Goal: Task Accomplishment & Management: Complete application form

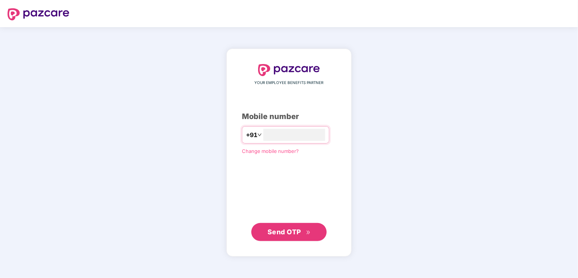
type input "**********"
click at [305, 228] on span "Send OTP" at bounding box center [289, 232] width 43 height 11
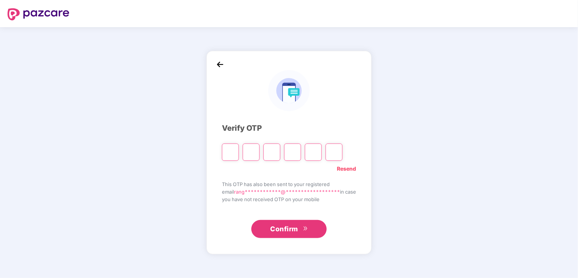
type input "*"
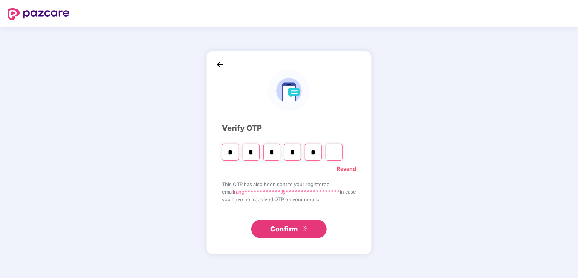
type input "*"
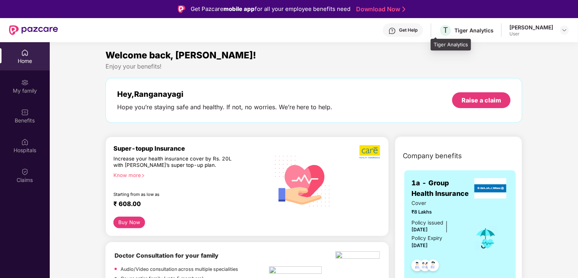
click at [463, 34] on div "T Tiger Analytics" at bounding box center [466, 30] width 55 height 13
click at [24, 144] on img at bounding box center [25, 142] width 8 height 8
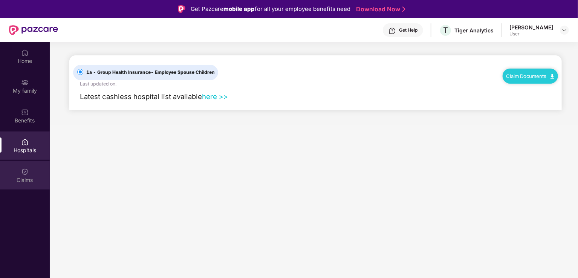
click at [28, 176] on div "Claims" at bounding box center [25, 180] width 50 height 8
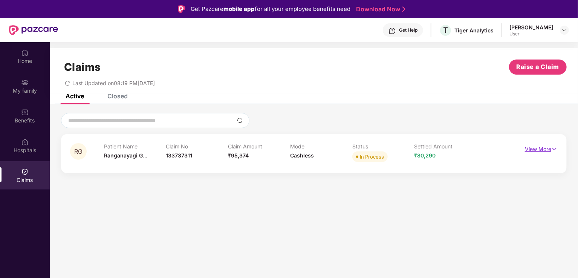
click at [547, 144] on p "View More" at bounding box center [541, 148] width 33 height 10
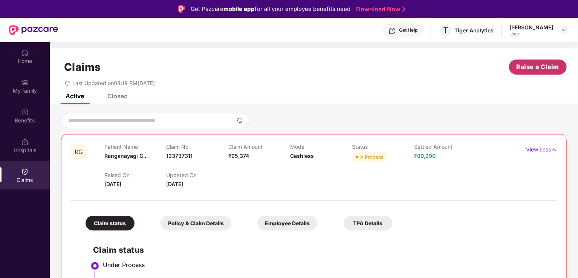
click at [550, 70] on span "Raise a Claim" at bounding box center [538, 66] width 43 height 9
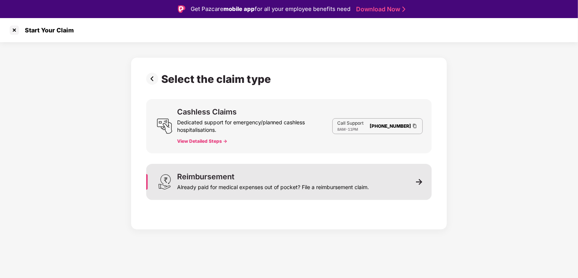
click at [418, 180] on img at bounding box center [419, 182] width 7 height 7
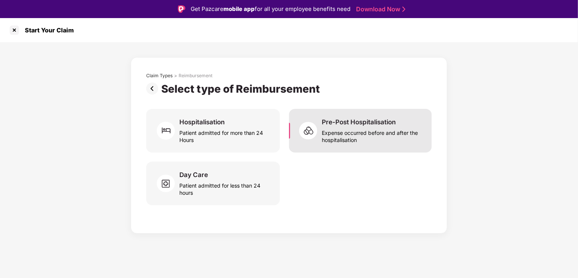
click at [371, 138] on div "Expense occurred before and after the hospitalisation" at bounding box center [372, 134] width 101 height 17
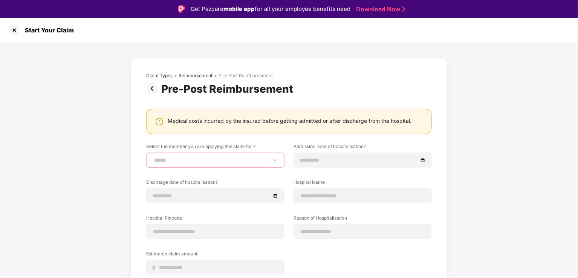
click at [269, 163] on select "**********" at bounding box center [216, 160] width 126 height 6
select select "**********"
click at [153, 157] on select "**********" at bounding box center [216, 160] width 126 height 6
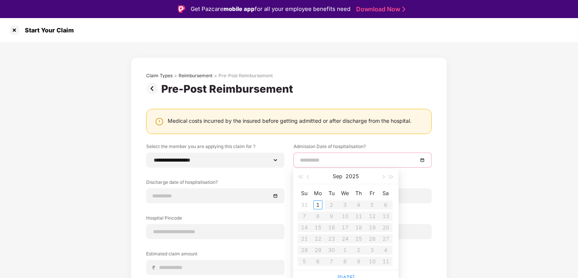
click at [360, 158] on input at bounding box center [359, 160] width 118 height 8
click at [309, 175] on span "button" at bounding box center [309, 177] width 4 height 4
type input "**********"
click at [373, 217] on div "8" at bounding box center [372, 216] width 9 height 9
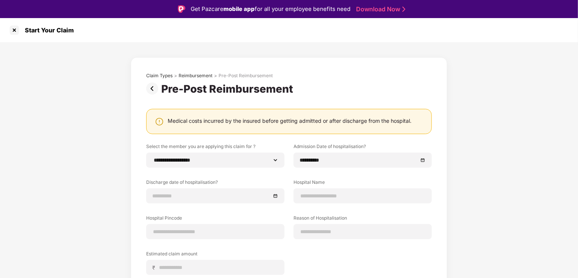
click at [373, 217] on label "Reason of Hospitalisation" at bounding box center [363, 219] width 138 height 9
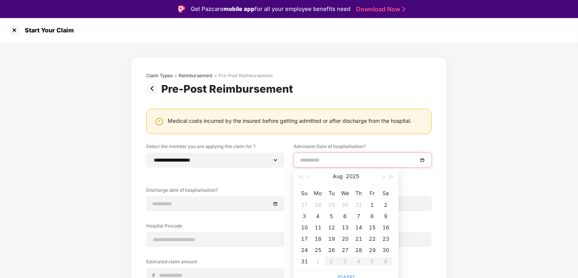
click at [360, 158] on input at bounding box center [359, 160] width 118 height 8
type input "**********"
click at [386, 239] on div "23" at bounding box center [386, 239] width 9 height 9
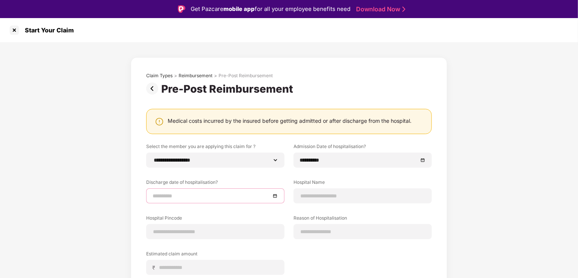
click at [234, 197] on input at bounding box center [212, 196] width 118 height 8
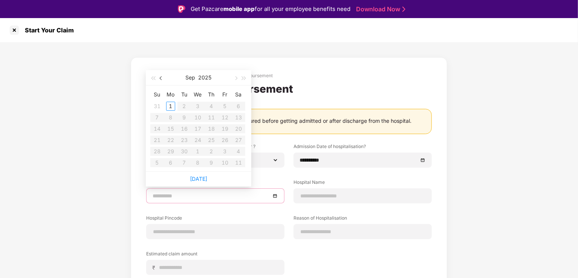
click at [160, 78] on span "button" at bounding box center [162, 79] width 4 height 4
type input "**********"
click at [172, 154] on div "25" at bounding box center [170, 151] width 9 height 9
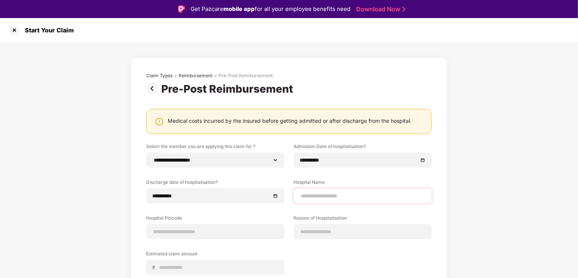
click at [315, 200] on div at bounding box center [363, 196] width 138 height 15
click at [327, 195] on input at bounding box center [363, 196] width 126 height 8
click at [378, 196] on input "**********" at bounding box center [363, 196] width 126 height 8
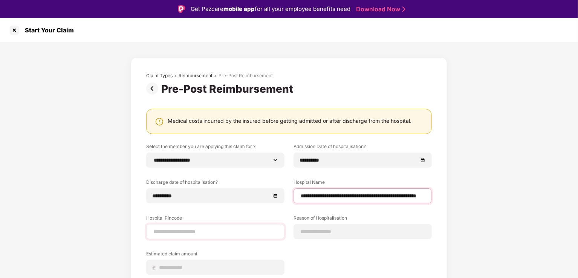
type input "**********"
click at [252, 236] on input at bounding box center [216, 232] width 126 height 8
type input "******"
select select "**********"
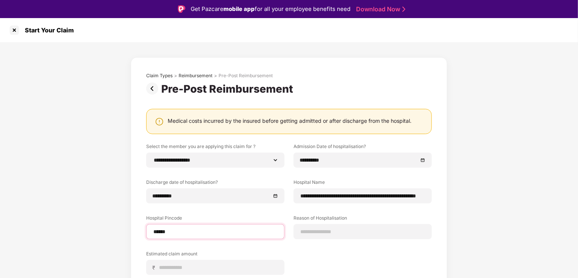
select select "**********"
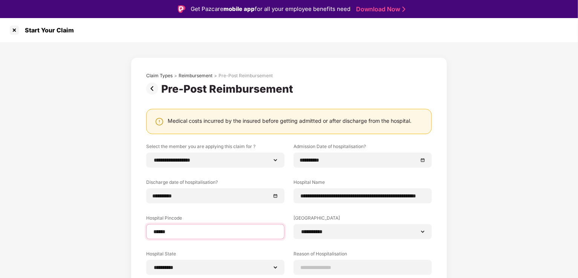
type input "******"
click at [525, 231] on div "**********" at bounding box center [289, 219] width 578 height 354
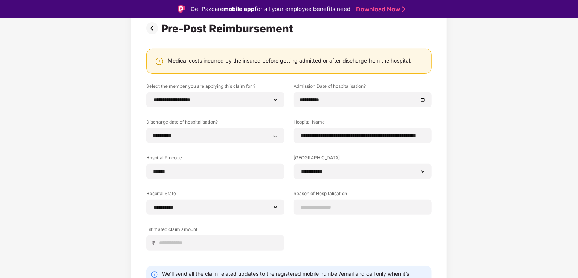
scroll to position [75, 0]
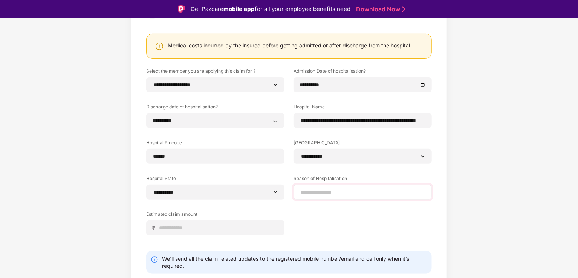
click at [428, 190] on div at bounding box center [363, 192] width 138 height 15
drag, startPoint x: 347, startPoint y: 196, endPoint x: 329, endPoint y: 187, distance: 20.7
click at [329, 187] on div at bounding box center [363, 192] width 138 height 15
drag, startPoint x: 329, startPoint y: 187, endPoint x: 327, endPoint y: 192, distance: 5.1
click at [327, 192] on div at bounding box center [363, 192] width 138 height 15
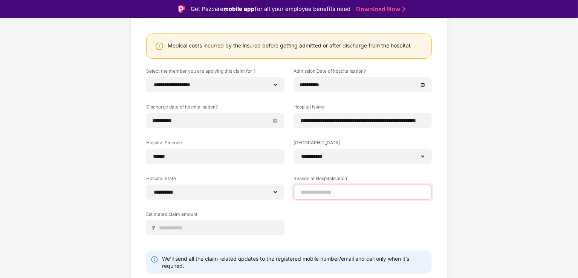
click at [327, 192] on input at bounding box center [363, 193] width 126 height 8
type input "**********"
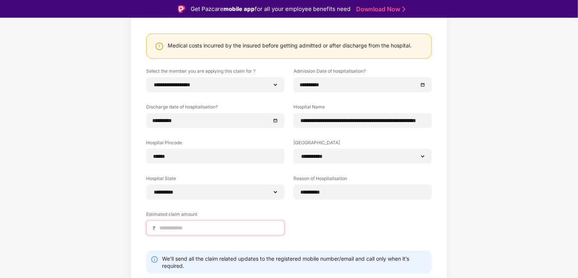
click at [232, 229] on input at bounding box center [219, 228] width 120 height 8
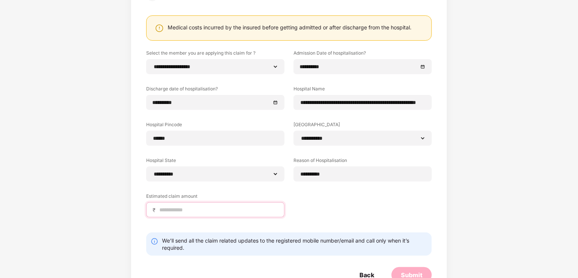
scroll to position [0, 0]
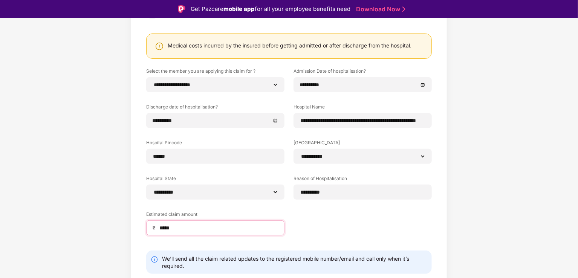
type input "*****"
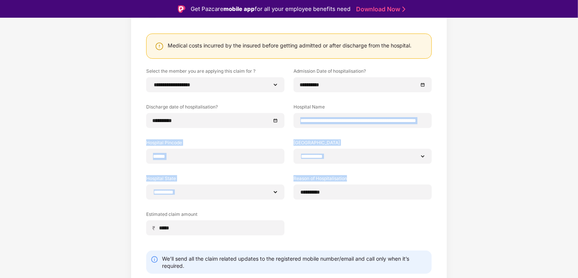
drag, startPoint x: 577, startPoint y: 99, endPoint x: 579, endPoint y: 181, distance: 81.8
click at [578, 181] on html "**********" at bounding box center [289, 139] width 578 height 278
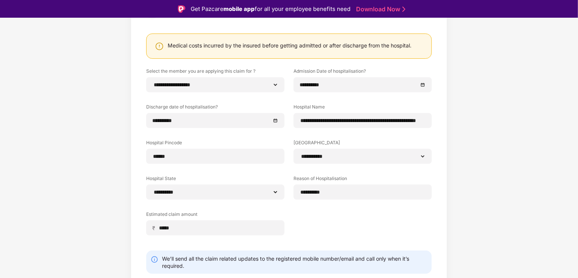
click at [523, 196] on div "**********" at bounding box center [289, 144] width 578 height 354
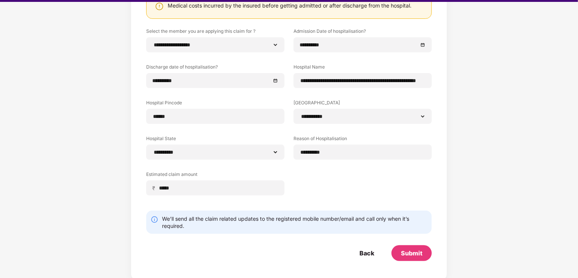
scroll to position [18, 0]
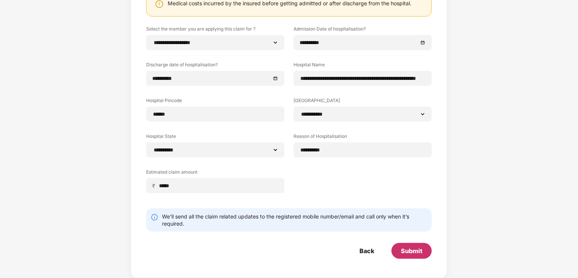
click at [421, 250] on div "Submit" at bounding box center [411, 251] width 21 height 8
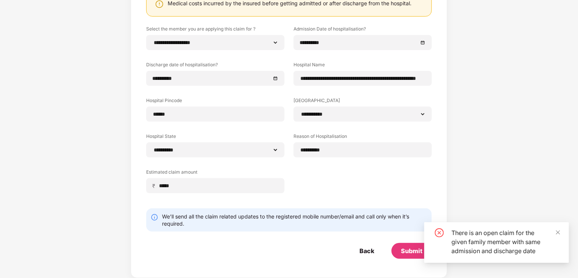
click at [492, 107] on div "**********" at bounding box center [289, 102] width 578 height 354
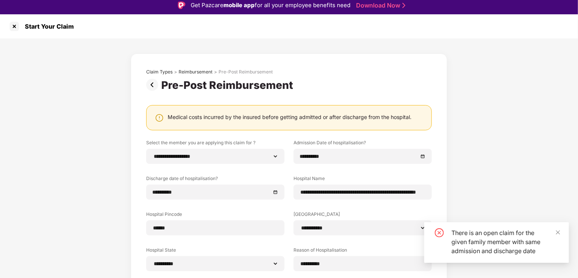
scroll to position [0, 0]
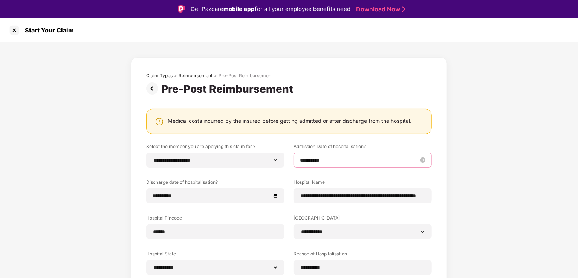
click at [411, 162] on input "**********" at bounding box center [359, 160] width 118 height 8
click at [529, 194] on div "**********" at bounding box center [289, 219] width 578 height 354
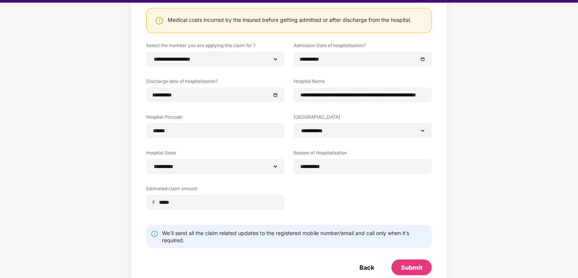
scroll to position [100, 0]
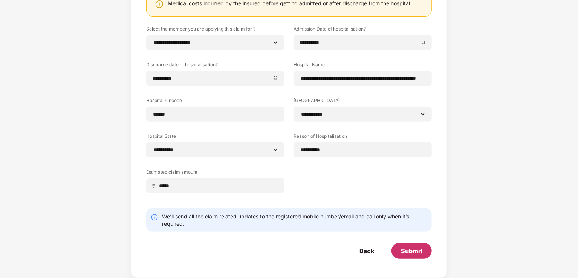
click at [409, 248] on div "Submit" at bounding box center [411, 251] width 21 height 8
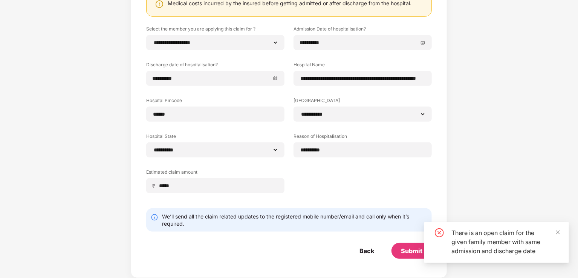
click at [531, 156] on div "**********" at bounding box center [289, 102] width 578 height 354
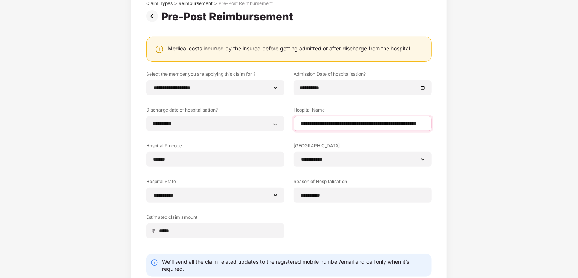
scroll to position [0, 61]
drag, startPoint x: 368, startPoint y: 123, endPoint x: 502, endPoint y: 94, distance: 137.3
click at [502, 94] on div "**********" at bounding box center [289, 147] width 578 height 354
click at [501, 247] on div "**********" at bounding box center [289, 147] width 578 height 354
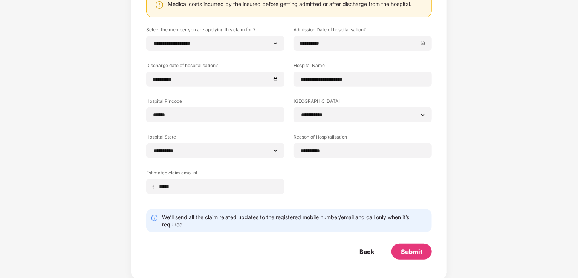
scroll to position [100, 0]
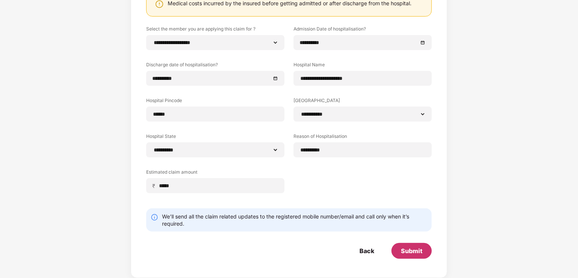
click at [406, 249] on div "Submit" at bounding box center [411, 251] width 21 height 8
click at [377, 82] on input "**********" at bounding box center [363, 79] width 126 height 8
paste input "**********"
type input "**********"
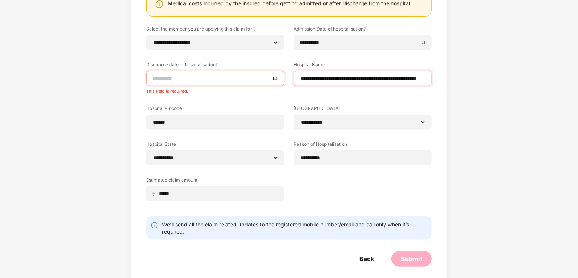
type input "**********"
click at [226, 77] on input at bounding box center [212, 78] width 118 height 8
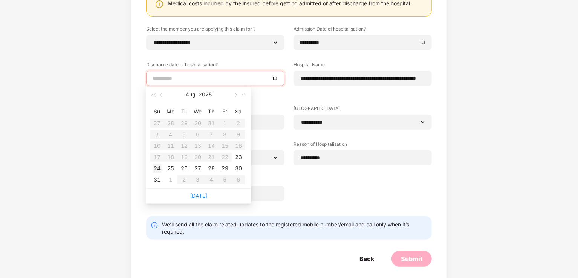
type input "**********"
click at [157, 168] on div "24" at bounding box center [157, 168] width 9 height 9
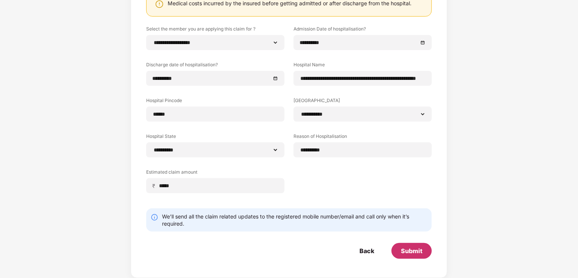
click at [412, 253] on div "Submit" at bounding box center [411, 251] width 21 height 8
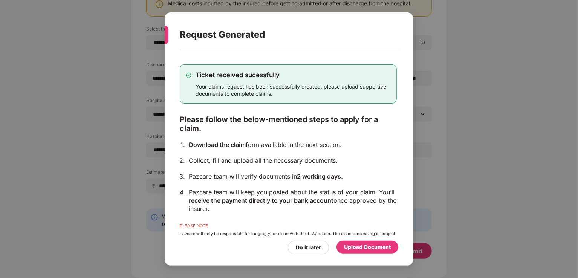
click at [359, 249] on div "Upload Document" at bounding box center [367, 247] width 47 height 8
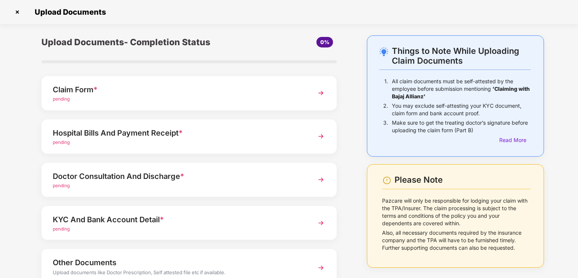
click at [322, 92] on img at bounding box center [321, 93] width 14 height 14
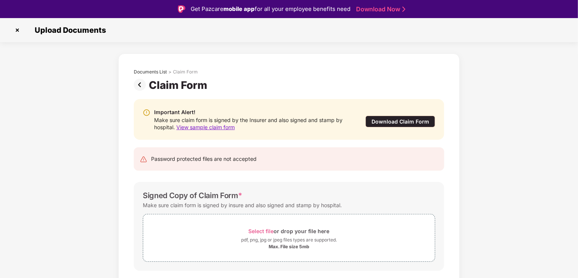
click at [202, 129] on span "View sample claim form" at bounding box center [205, 127] width 58 height 6
click at [405, 119] on div "Download Claim Form" at bounding box center [401, 122] width 70 height 12
click at [140, 82] on img at bounding box center [141, 85] width 15 height 12
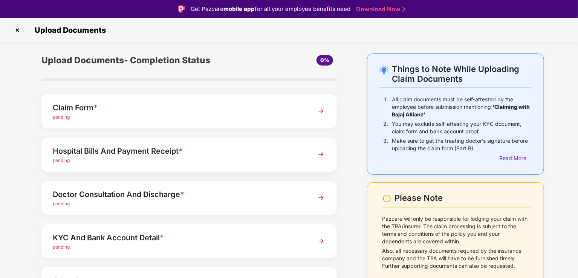
click at [315, 145] on div "Hospital Bills And Payment Receipt * pending" at bounding box center [189, 155] width 296 height 34
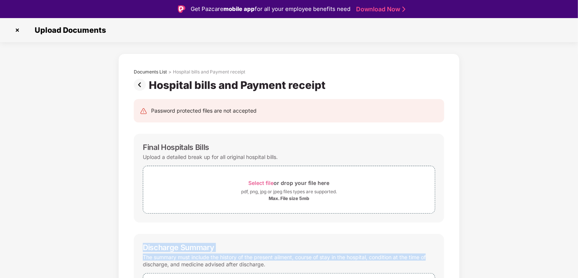
drag, startPoint x: 578, startPoint y: 168, endPoint x: 576, endPoint y: 260, distance: 92.0
click at [576, 260] on div "Documents List > Hospital bills and Payment receipt Hospital bills and Payment …" at bounding box center [289, 265] width 578 height 423
click at [567, 260] on div "Documents List > Hospital bills and Payment receipt Hospital bills and Payment …" at bounding box center [289, 265] width 578 height 423
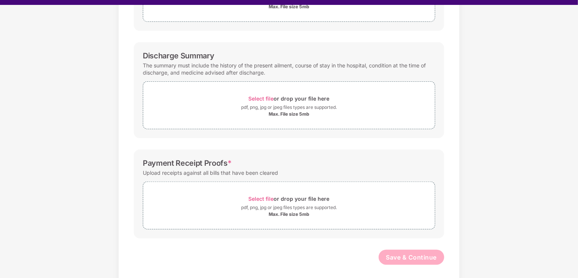
scroll to position [179, 0]
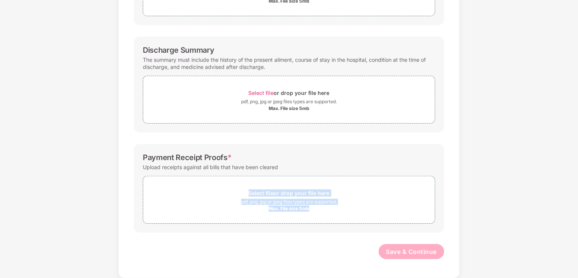
drag, startPoint x: 567, startPoint y: 260, endPoint x: 570, endPoint y: 170, distance: 89.8
click at [570, 170] on div "Documents List > Hospital bills and Payment receipt Hospital bills and Payment …" at bounding box center [289, 67] width 578 height 423
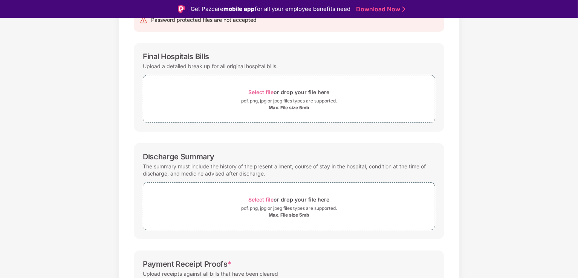
scroll to position [166, 0]
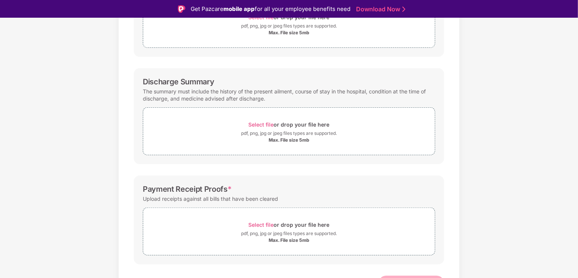
click at [333, 205] on div "Select file or drop your file here pdf, png, jpg or jpeg files types are suppor…" at bounding box center [289, 230] width 293 height 52
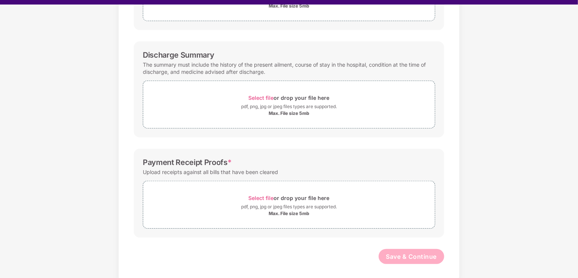
scroll to position [18, 0]
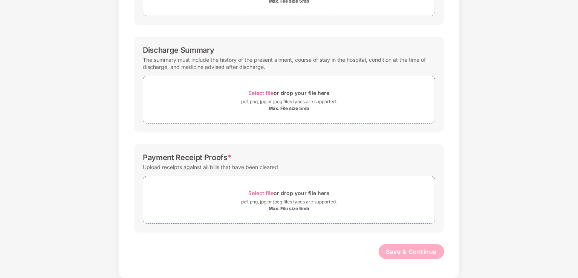
click at [577, 49] on div "Documents List > Hospital bills and Payment receipt Hospital bills and Payment …" at bounding box center [289, 67] width 578 height 423
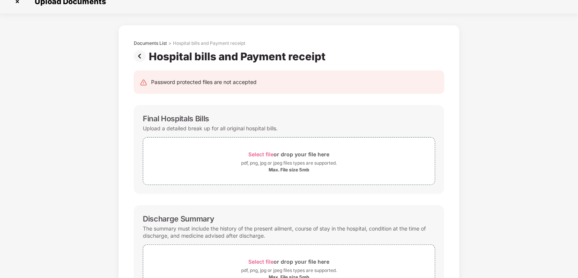
scroll to position [3, 0]
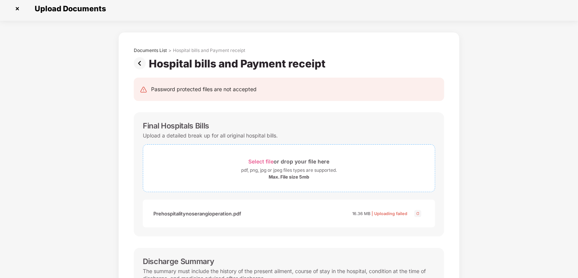
click at [271, 159] on span "Select file" at bounding box center [261, 161] width 25 height 6
drag, startPoint x: 577, startPoint y: 83, endPoint x: 578, endPoint y: 120, distance: 37.3
click at [578, 120] on div "Upload Documents Documents List > Hospital bills and Payment receipt Hospital b…" at bounding box center [289, 139] width 578 height 278
click at [549, 121] on div "Documents List > Hospital bills and Payment receipt Hospital bills and Payment …" at bounding box center [289, 261] width 578 height 458
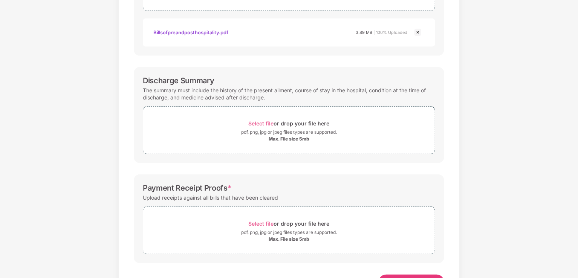
scroll to position [215, 0]
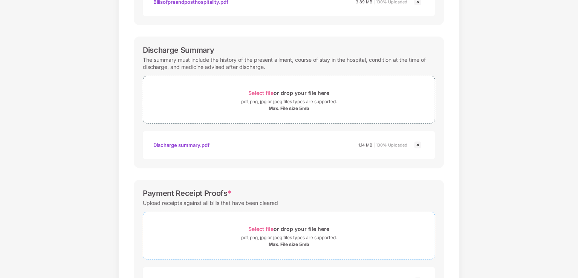
click at [268, 230] on span "Select file" at bounding box center [261, 229] width 25 height 6
click at [529, 218] on div "Documents List > Hospital bills and Payment receipt Hospital bills and Payment …" at bounding box center [289, 103] width 578 height 566
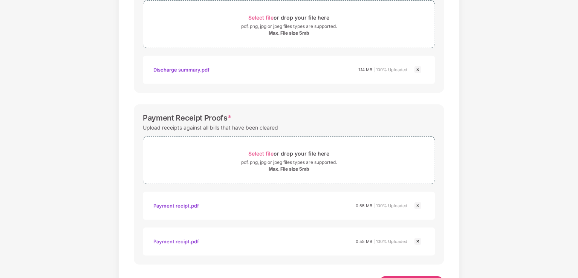
scroll to position [323, 0]
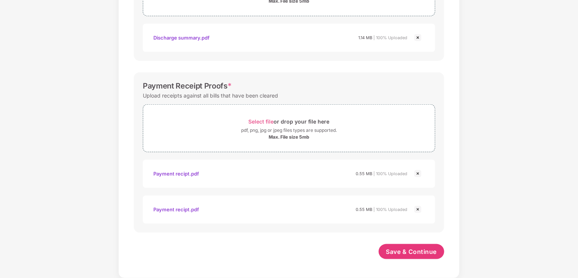
click at [419, 209] on img at bounding box center [418, 209] width 9 height 9
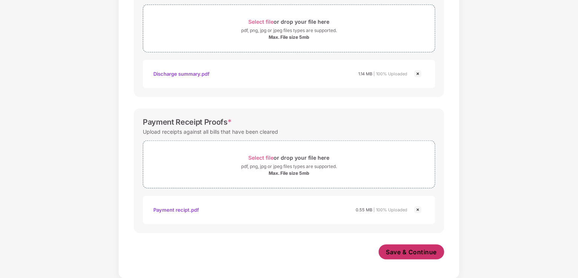
click at [428, 251] on span "Save & Continue" at bounding box center [411, 252] width 51 height 8
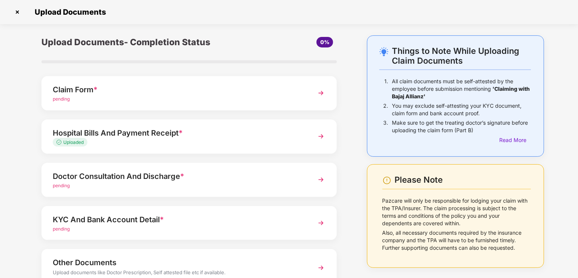
click at [319, 180] on img at bounding box center [321, 180] width 14 height 14
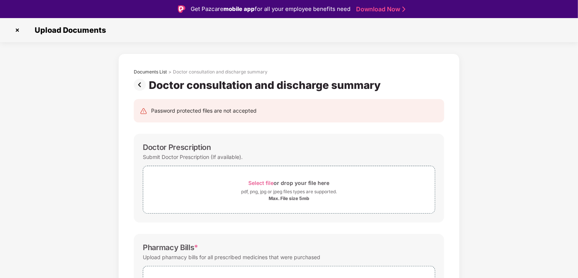
click at [543, 163] on div "Documents List > Doctor consultation and discharge summary Doctor consultation …" at bounding box center [289, 265] width 578 height 423
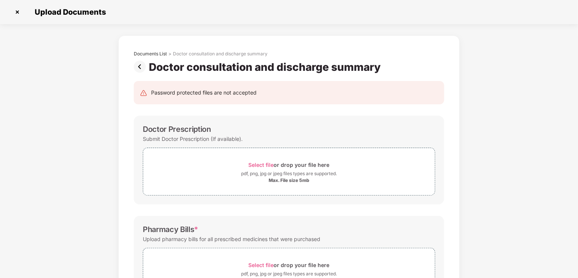
click at [489, 190] on div "Documents List > Doctor consultation and discharge summary Doctor consultation …" at bounding box center [289, 246] width 578 height 423
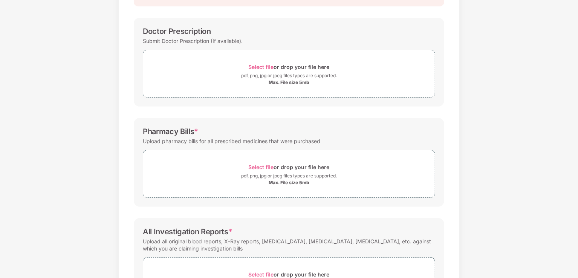
scroll to position [179, 0]
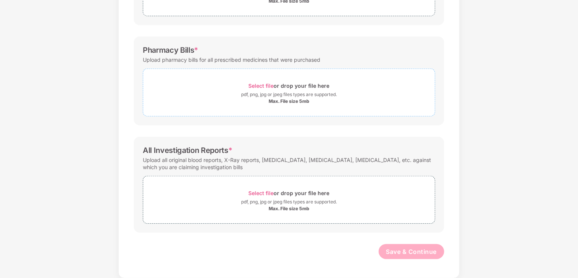
click at [270, 86] on span "Select file" at bounding box center [261, 86] width 25 height 6
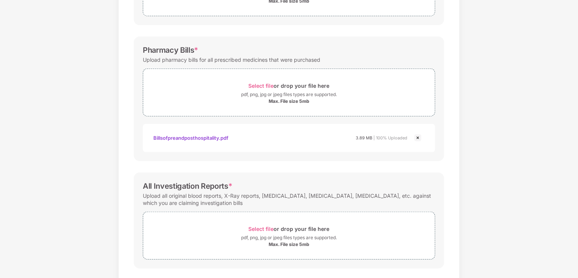
scroll to position [0, 0]
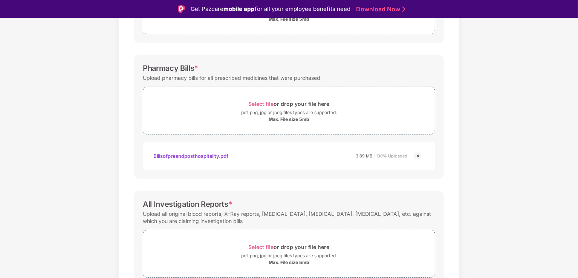
click at [531, 112] on div "Documents List > Doctor consultation and discharge summary Doctor consultation …" at bounding box center [289, 103] width 578 height 458
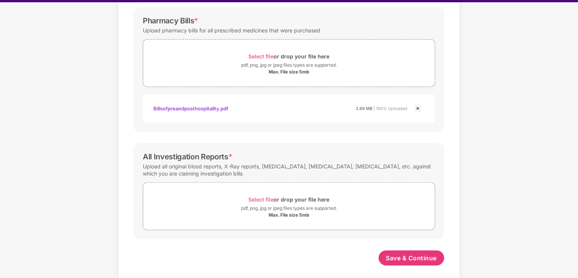
scroll to position [215, 0]
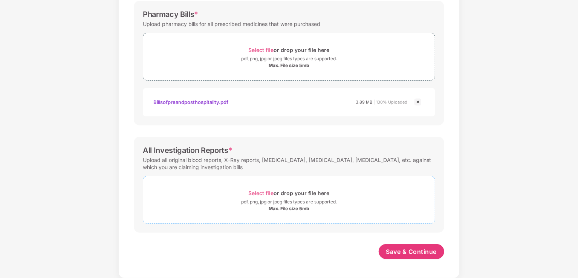
click at [260, 192] on span "Select file" at bounding box center [261, 193] width 25 height 6
click at [511, 165] on div "Documents List > Doctor consultation and discharge summary Doctor consultation …" at bounding box center [289, 85] width 578 height 530
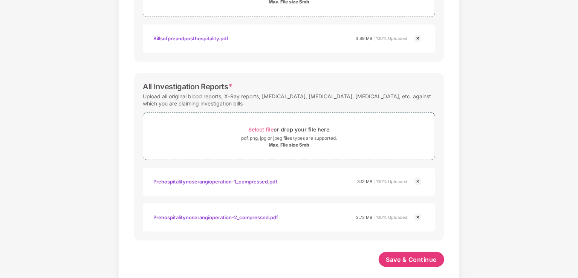
scroll to position [287, 0]
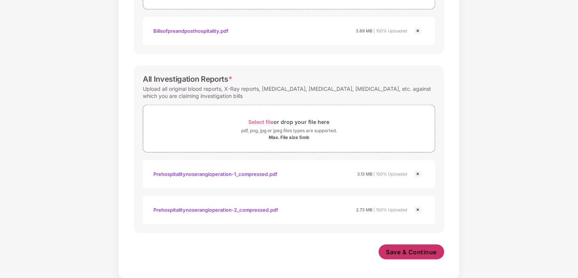
click at [414, 251] on span "Save & Continue" at bounding box center [411, 252] width 51 height 8
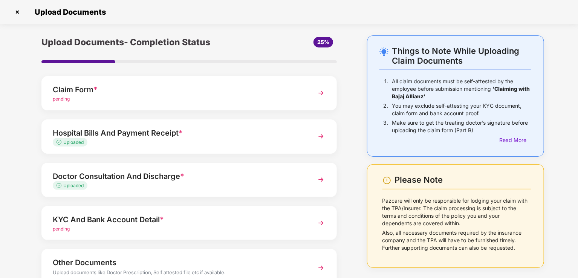
click at [318, 227] on img at bounding box center [321, 223] width 14 height 14
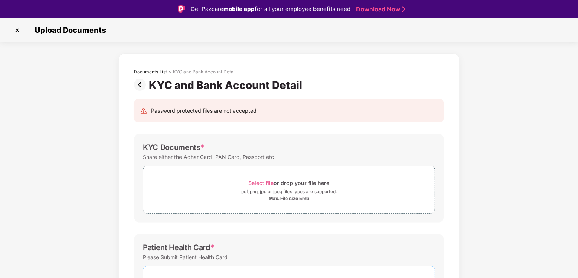
click at [549, 175] on div "Documents List > KYC and Bank Account Detail KYC and Bank Account Detail Passwo…" at bounding box center [289, 262] width 578 height 416
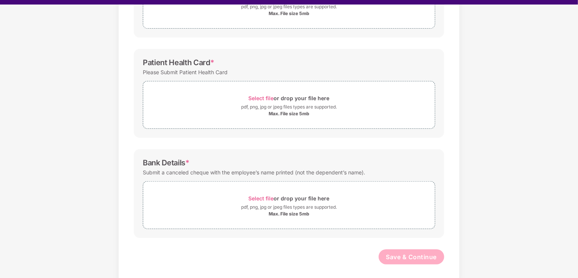
scroll to position [172, 0]
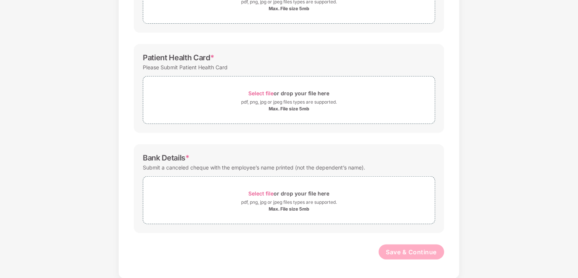
click at [555, 163] on div "Documents List > KYC and Bank Account Detail KYC and Bank Account Detail Passwo…" at bounding box center [289, 72] width 578 height 416
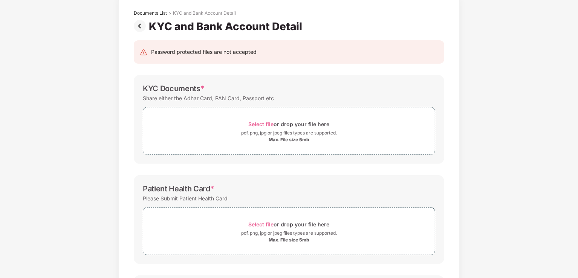
scroll to position [0, 0]
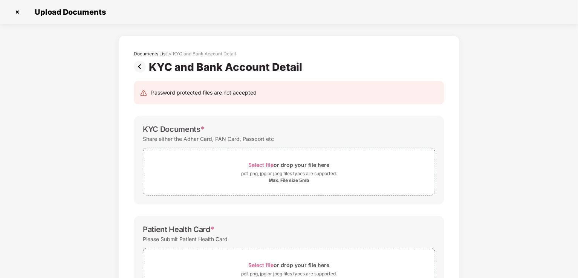
click at [140, 66] on img at bounding box center [141, 67] width 15 height 12
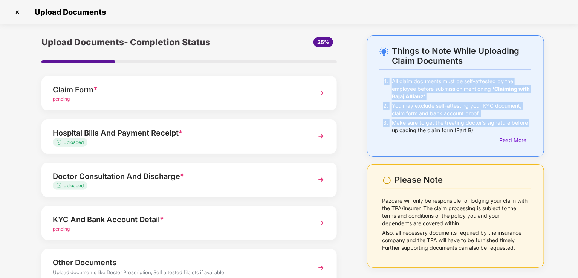
drag, startPoint x: 577, startPoint y: 62, endPoint x: 578, endPoint y: 124, distance: 62.2
click at [578, 124] on html "Get Pazcare mobile app for all your employee benefits need Download Now Upload …" at bounding box center [289, 121] width 578 height 278
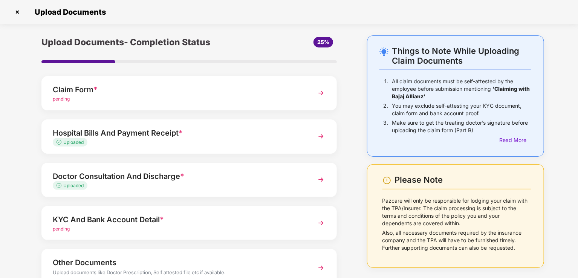
click at [354, 124] on div "Upload Documents- Completion Status 25% Claim Form * pending Hospital Bills And…" at bounding box center [189, 184] width 333 height 298
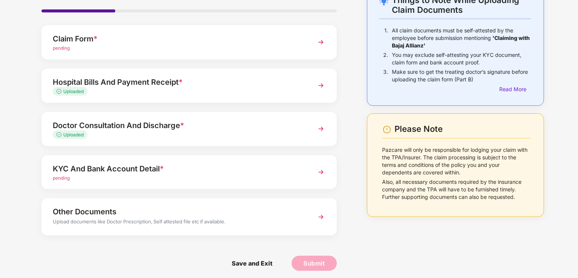
scroll to position [55, 0]
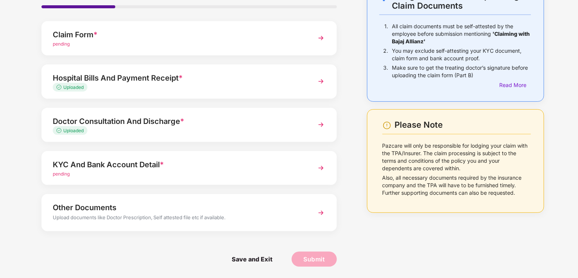
click at [320, 212] on img at bounding box center [321, 213] width 14 height 14
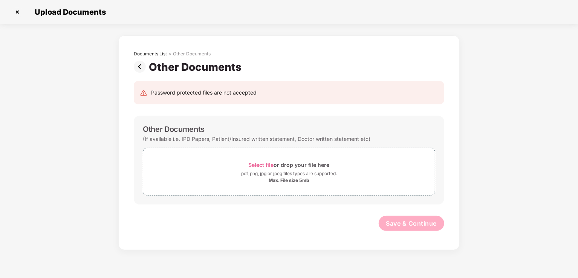
scroll to position [0, 0]
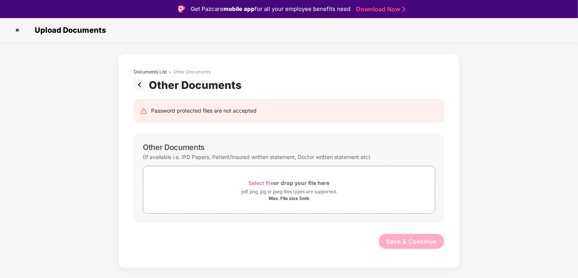
click at [142, 83] on img at bounding box center [141, 85] width 15 height 12
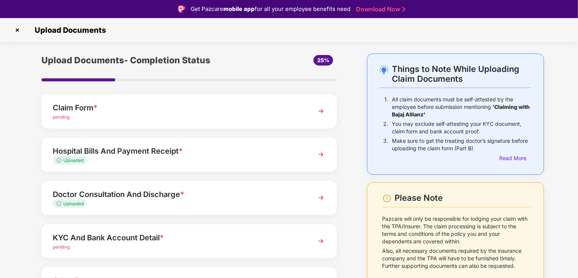
scroll to position [55, 0]
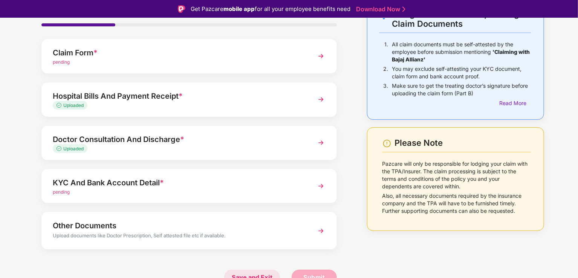
click at [246, 274] on span "Save and Exit" at bounding box center [252, 277] width 56 height 15
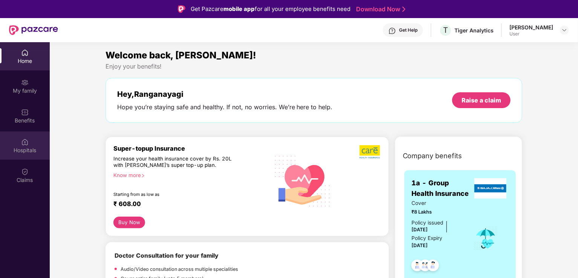
click at [30, 145] on div "Hospitals" at bounding box center [25, 146] width 50 height 28
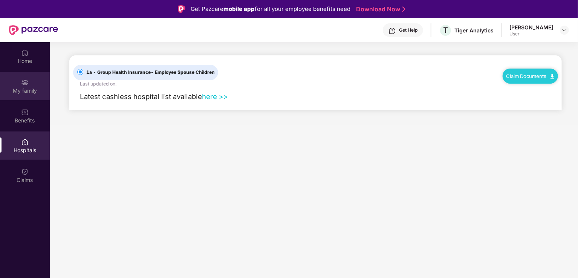
click at [25, 91] on div "My family" at bounding box center [25, 91] width 50 height 8
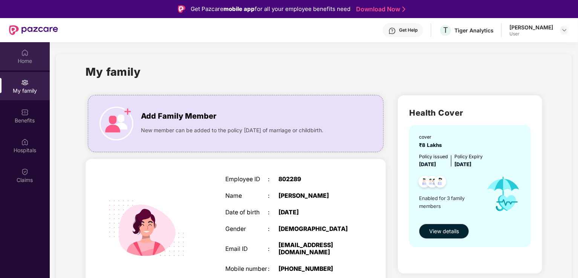
click at [25, 60] on div "Home" at bounding box center [25, 61] width 50 height 8
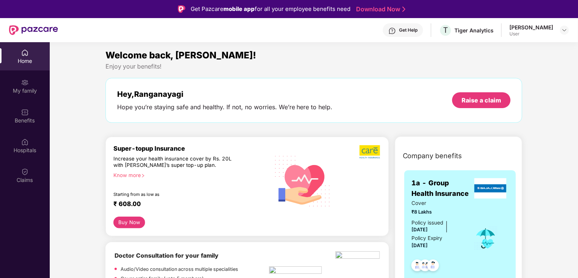
click at [28, 173] on img at bounding box center [25, 172] width 8 height 8
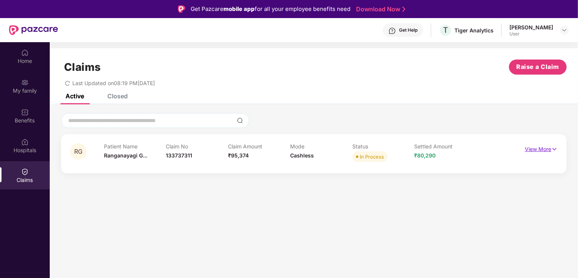
click at [546, 152] on p "View More" at bounding box center [541, 148] width 33 height 10
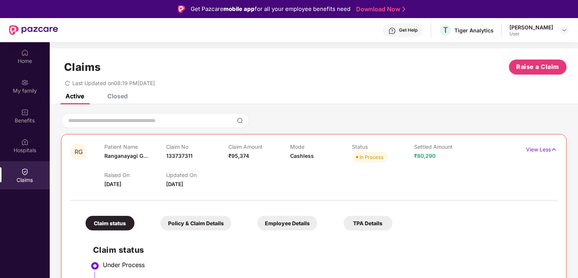
click at [575, 192] on div "RG Patient Name Ranganayagi G... Claim No 133737311 Claim Amount ₹95,374 Mode C…" at bounding box center [314, 233] width 529 height 241
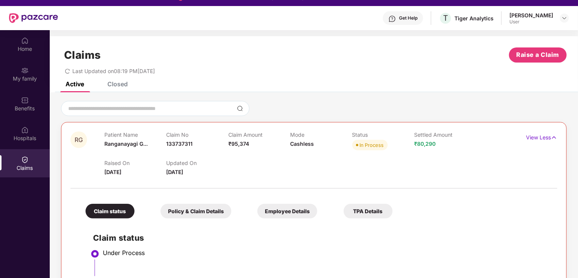
scroll to position [9, 0]
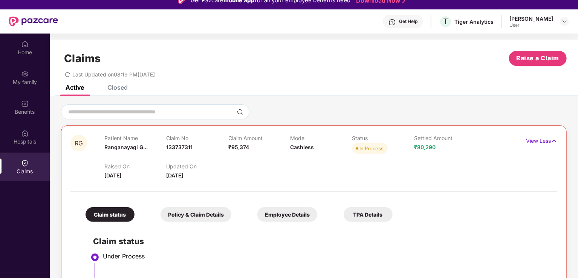
click at [212, 219] on div "Policy & Claim Details" at bounding box center [196, 214] width 71 height 15
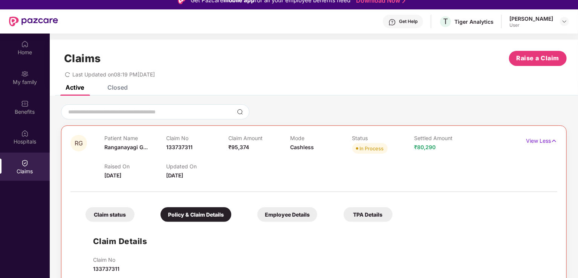
scroll to position [42, 0]
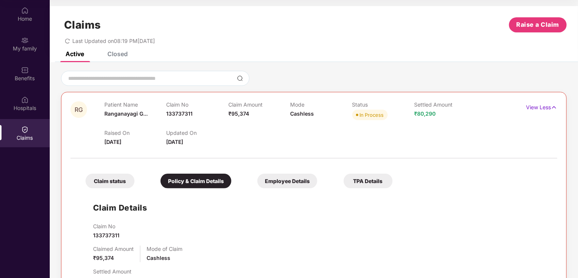
click at [373, 181] on div "TPA Details" at bounding box center [368, 181] width 49 height 15
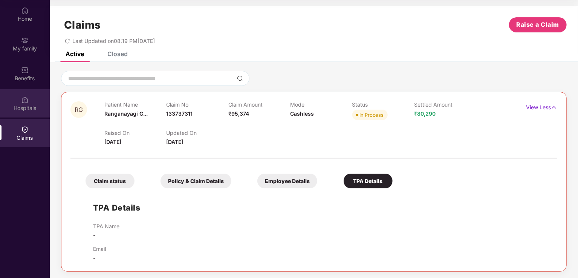
click at [18, 97] on div "Hospitals" at bounding box center [25, 103] width 50 height 28
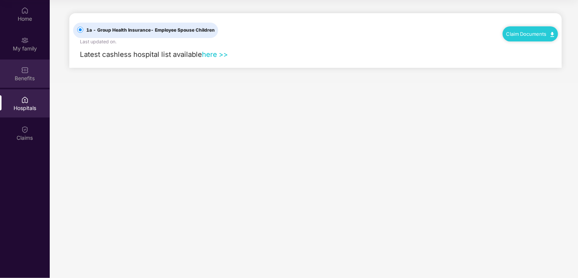
click at [37, 70] on div "Benefits" at bounding box center [25, 74] width 50 height 28
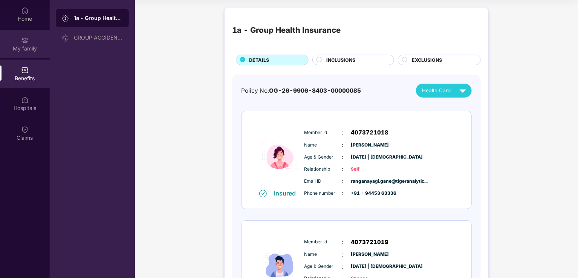
click at [23, 41] on img at bounding box center [25, 41] width 8 height 8
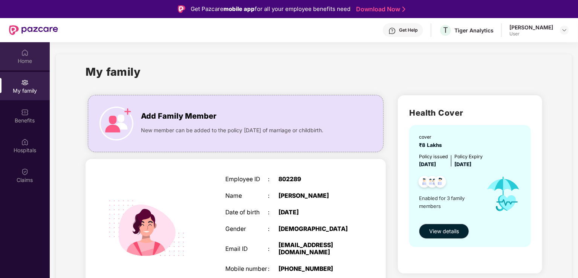
click at [27, 60] on div "Home" at bounding box center [25, 61] width 50 height 8
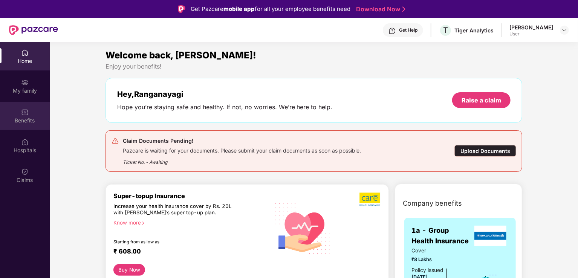
click at [33, 116] on div "Benefits" at bounding box center [25, 116] width 50 height 28
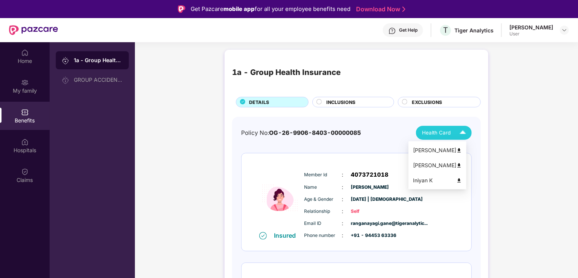
click at [465, 136] on img at bounding box center [463, 132] width 13 height 13
click at [462, 150] on img at bounding box center [460, 151] width 6 height 6
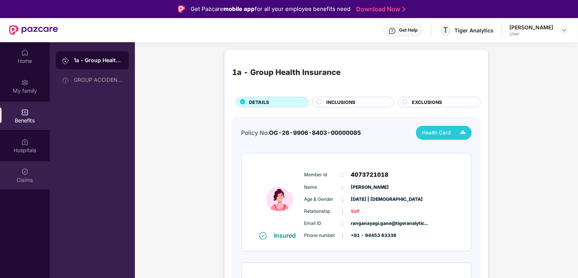
click at [28, 180] on div "Claims" at bounding box center [25, 180] width 50 height 8
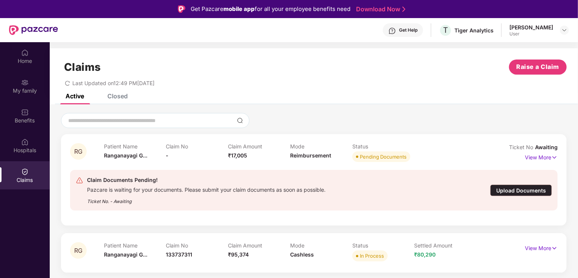
scroll to position [42, 0]
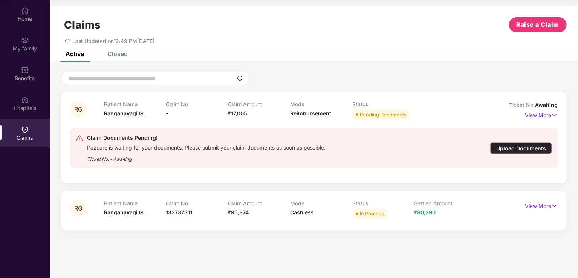
click at [518, 150] on div "Upload Documents" at bounding box center [522, 149] width 62 height 12
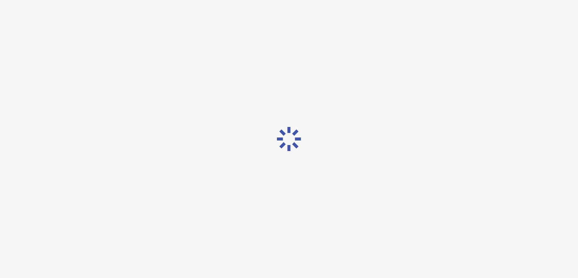
scroll to position [18, 0]
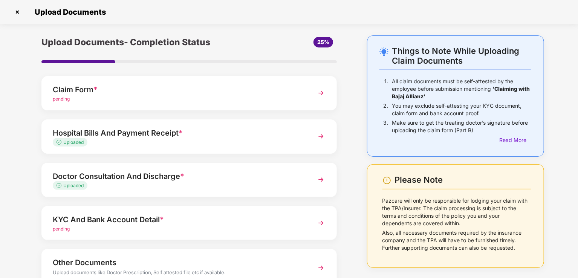
click at [320, 222] on img at bounding box center [321, 223] width 14 height 14
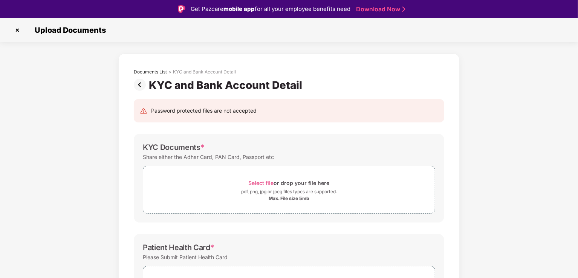
click at [475, 131] on div "Documents List > KYC and Bank Account Detail KYC and Bank Account Detail Passwo…" at bounding box center [289, 262] width 578 height 416
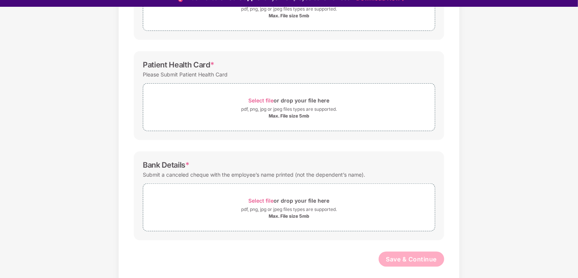
scroll to position [18, 0]
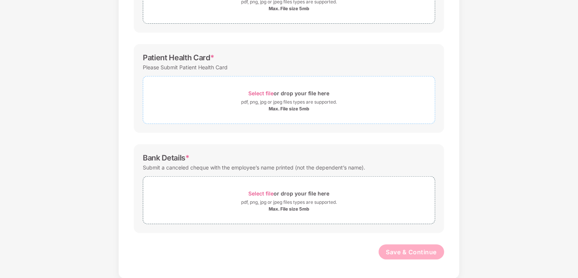
click at [270, 92] on span "Select file" at bounding box center [261, 93] width 25 height 6
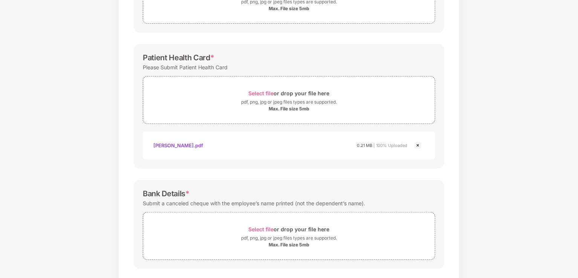
click at [564, 202] on div "Documents List > KYC and Bank Account Detail KYC and Bank Account Detail Passwo…" at bounding box center [289, 89] width 578 height 451
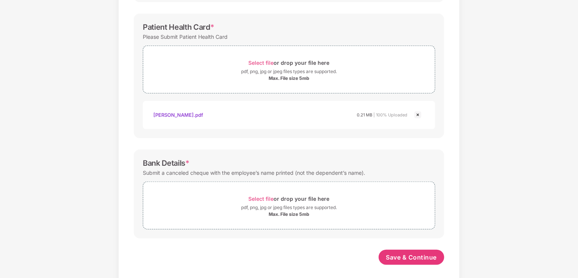
scroll to position [208, 0]
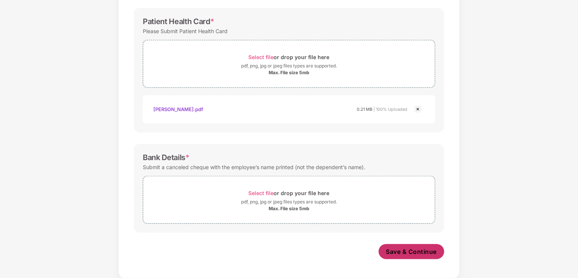
click at [425, 255] on span "Save & Continue" at bounding box center [411, 252] width 51 height 8
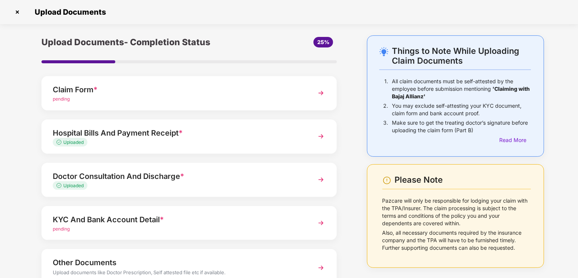
scroll to position [55, 0]
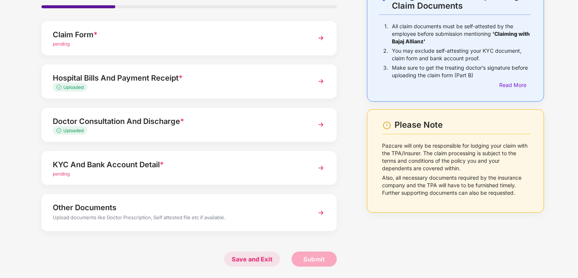
click at [257, 257] on span "Save and Exit" at bounding box center [252, 259] width 56 height 15
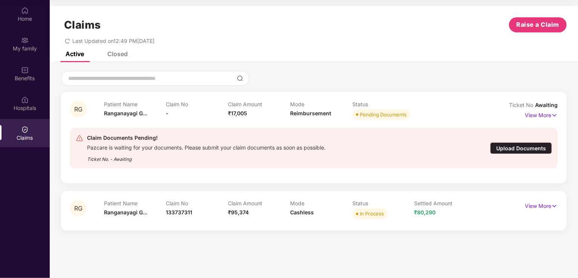
click at [381, 255] on section "Claims Raise a Claim Last Updated on 12:49 PM, 01 Sep 2025 Active Closed RG Pat…" at bounding box center [314, 139] width 529 height 278
